Goal: Task Accomplishment & Management: Use online tool/utility

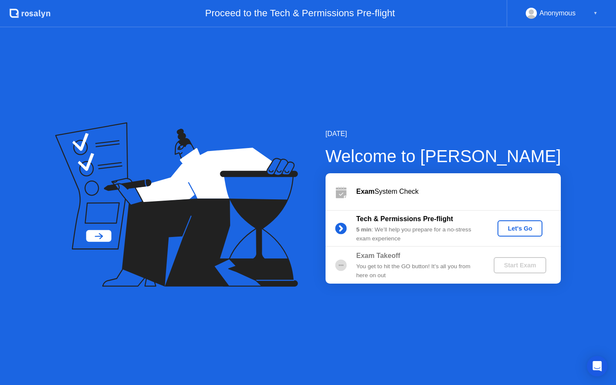
click at [523, 231] on div "Let's Go" at bounding box center [520, 228] width 38 height 7
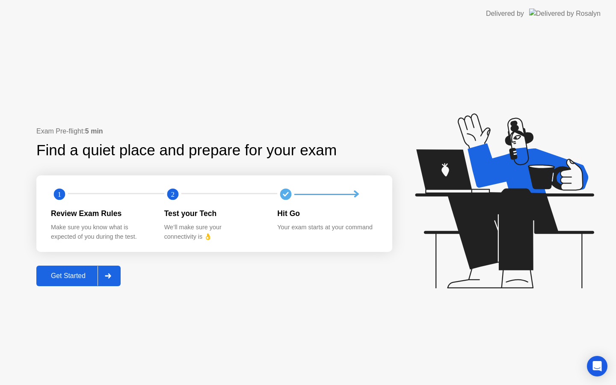
click at [110, 274] on icon at bounding box center [108, 275] width 6 height 5
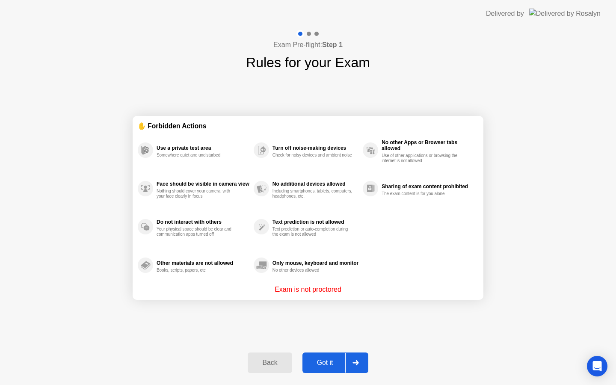
click at [329, 368] on button "Got it" at bounding box center [336, 363] width 66 height 21
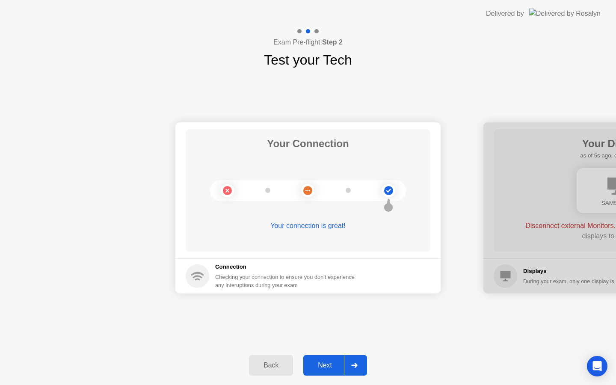
click at [329, 368] on div "Next" at bounding box center [325, 366] width 38 height 8
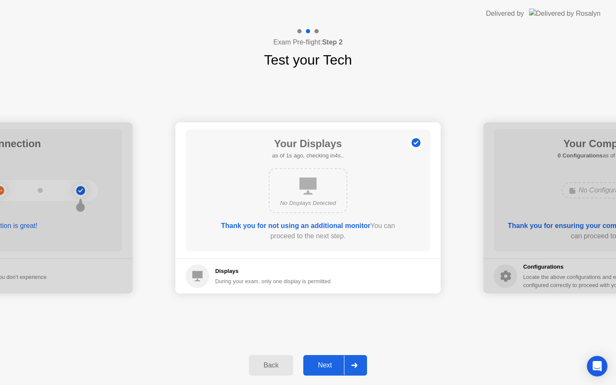
click at [330, 366] on div "Next" at bounding box center [325, 366] width 38 height 8
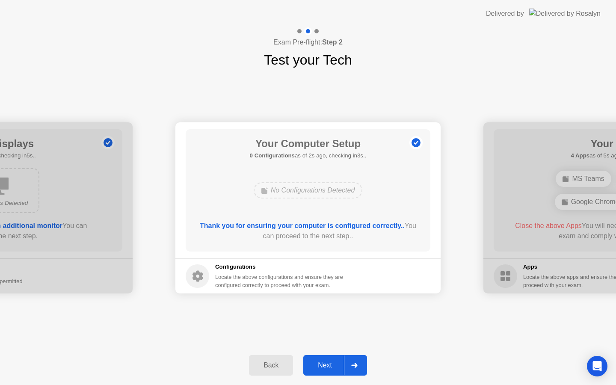
click at [319, 362] on div "Next" at bounding box center [325, 366] width 38 height 8
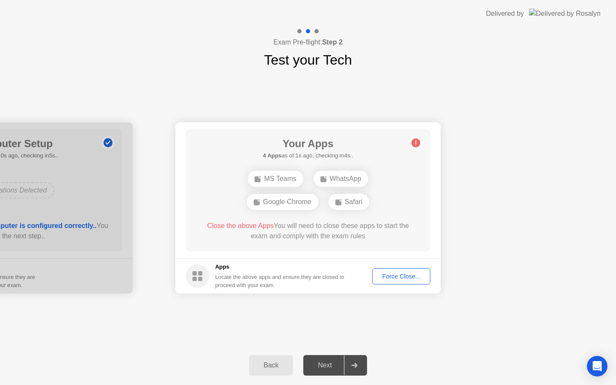
click at [394, 278] on div "Force Close..." at bounding box center [401, 276] width 52 height 7
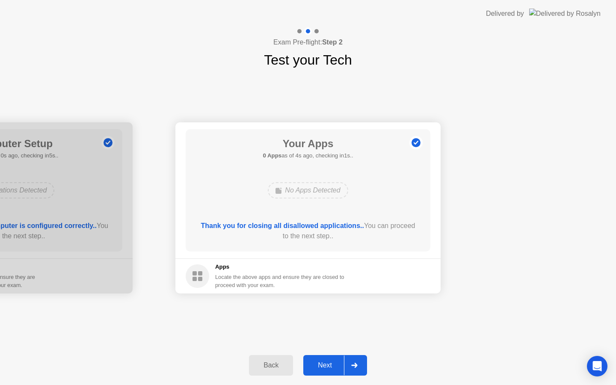
click at [326, 359] on button "Next" at bounding box center [335, 365] width 64 height 21
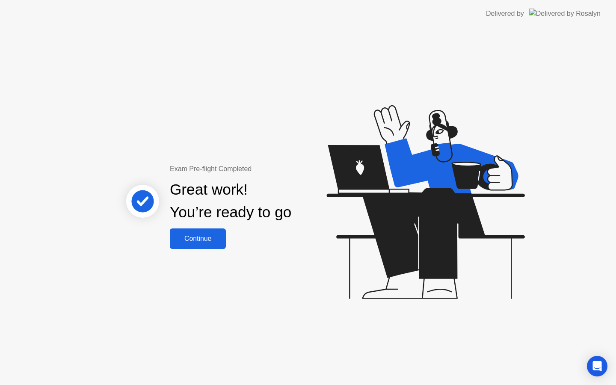
click at [214, 243] on div "Continue" at bounding box center [197, 239] width 51 height 8
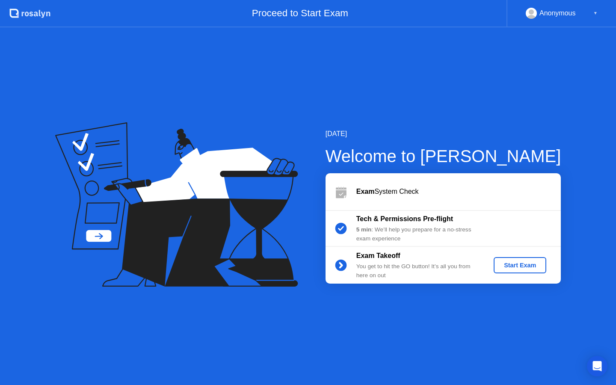
click at [512, 265] on div "Start Exam" at bounding box center [520, 265] width 46 height 7
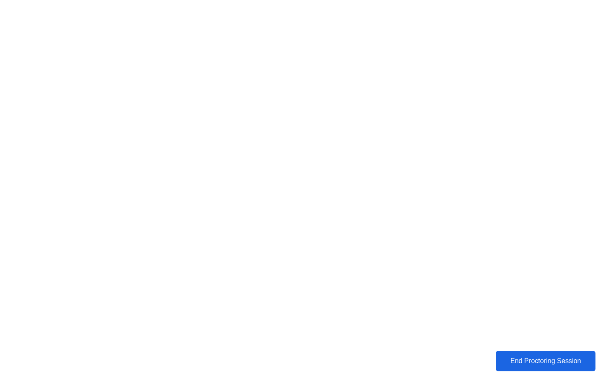
click at [520, 365] on div "End Proctoring Session" at bounding box center [546, 361] width 95 height 8
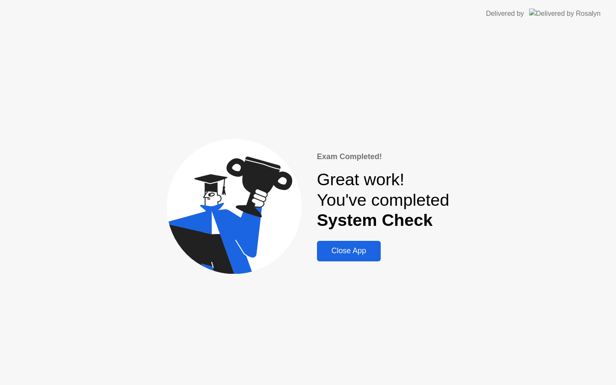
click at [363, 251] on div "Close App" at bounding box center [349, 251] width 59 height 9
